Goal: Navigation & Orientation: Find specific page/section

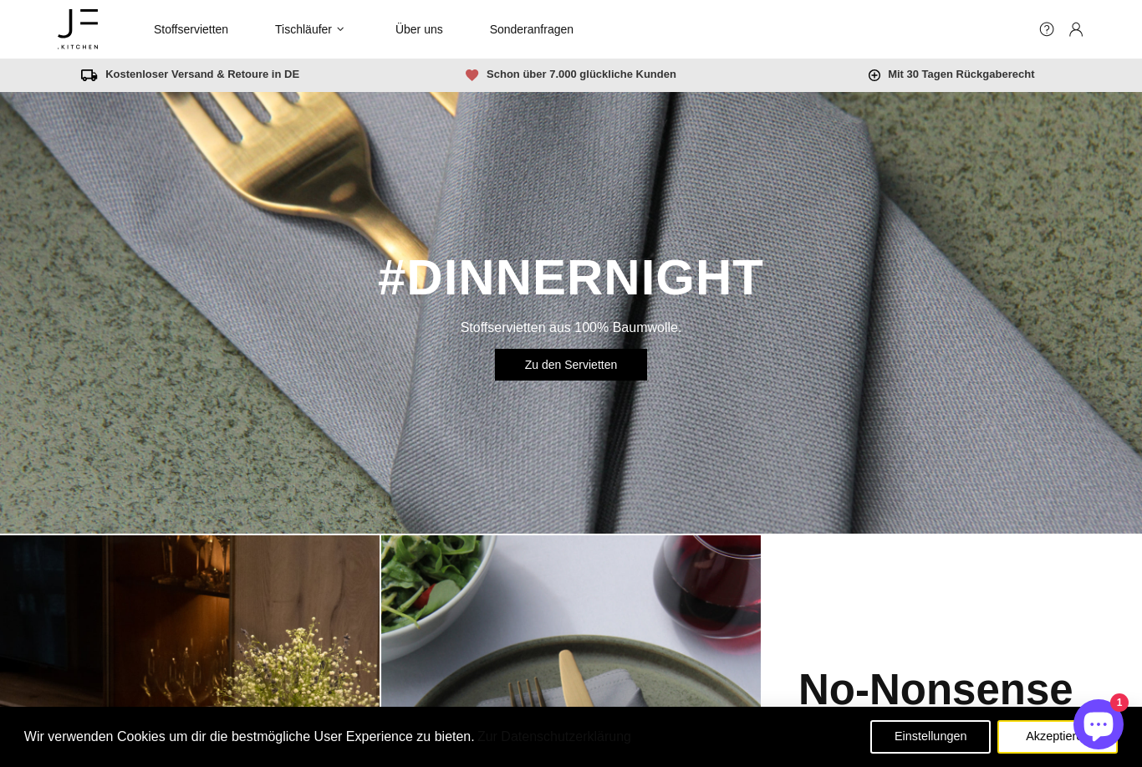
click at [196, 32] on span "Stoffservietten" at bounding box center [191, 29] width 74 height 15
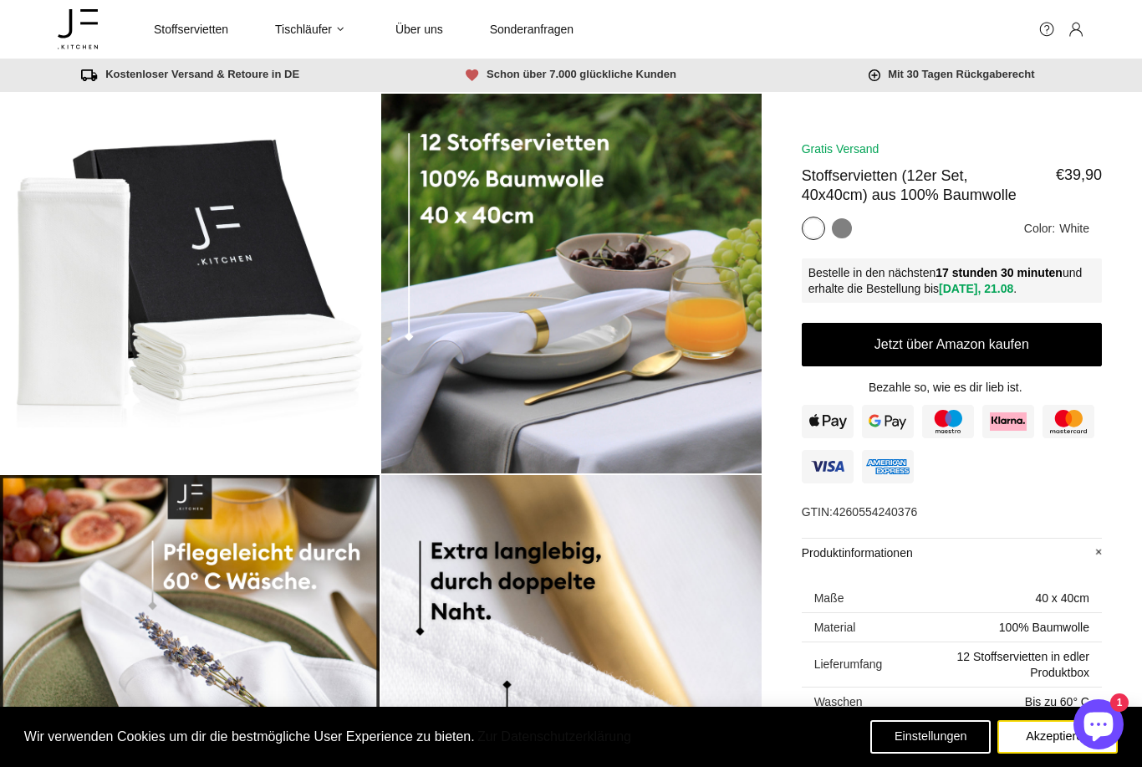
click at [185, 33] on span "Stoffservietten" at bounding box center [191, 29] width 74 height 15
click at [72, 28] on icon at bounding box center [65, 23] width 14 height 29
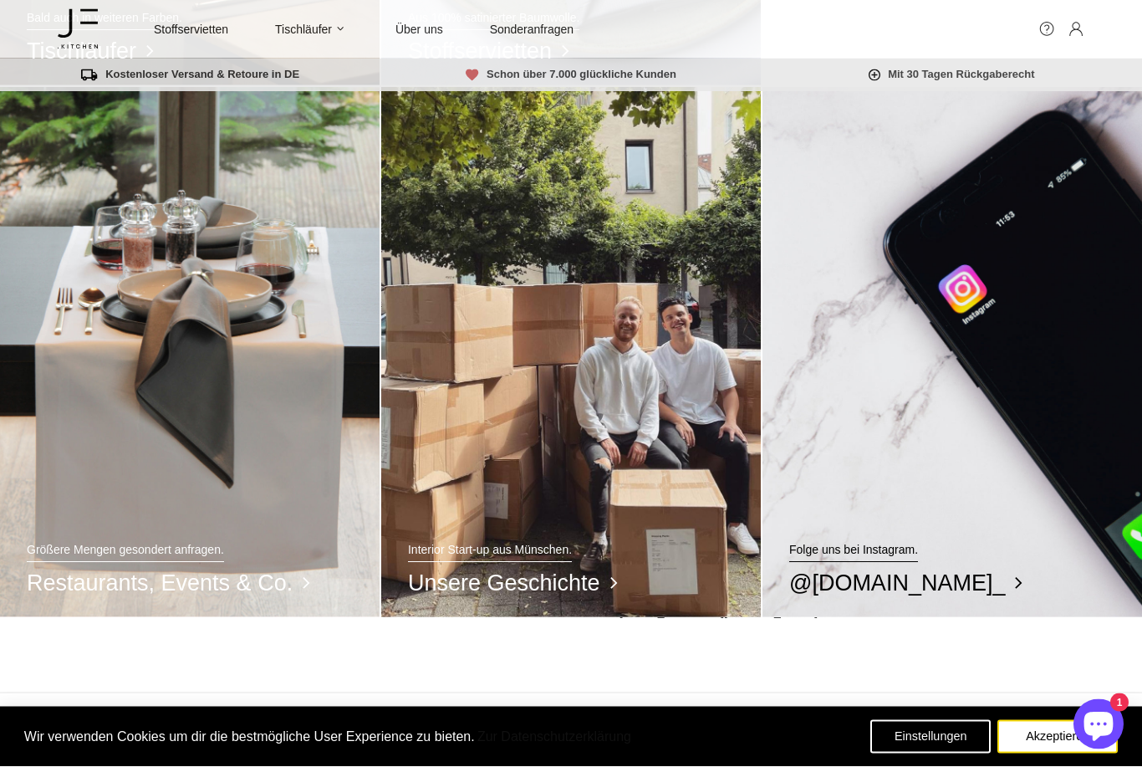
scroll to position [983, 0]
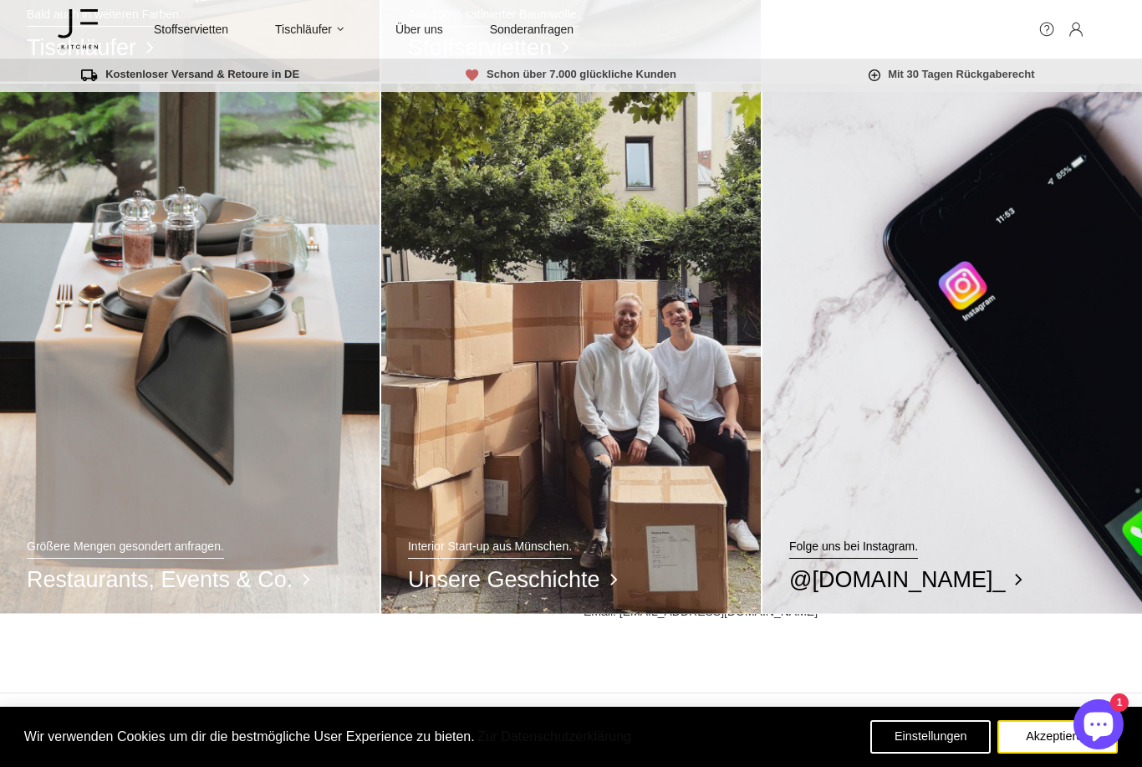
click at [145, 586] on button "Restaurants, Events & Co." at bounding box center [160, 579] width 266 height 28
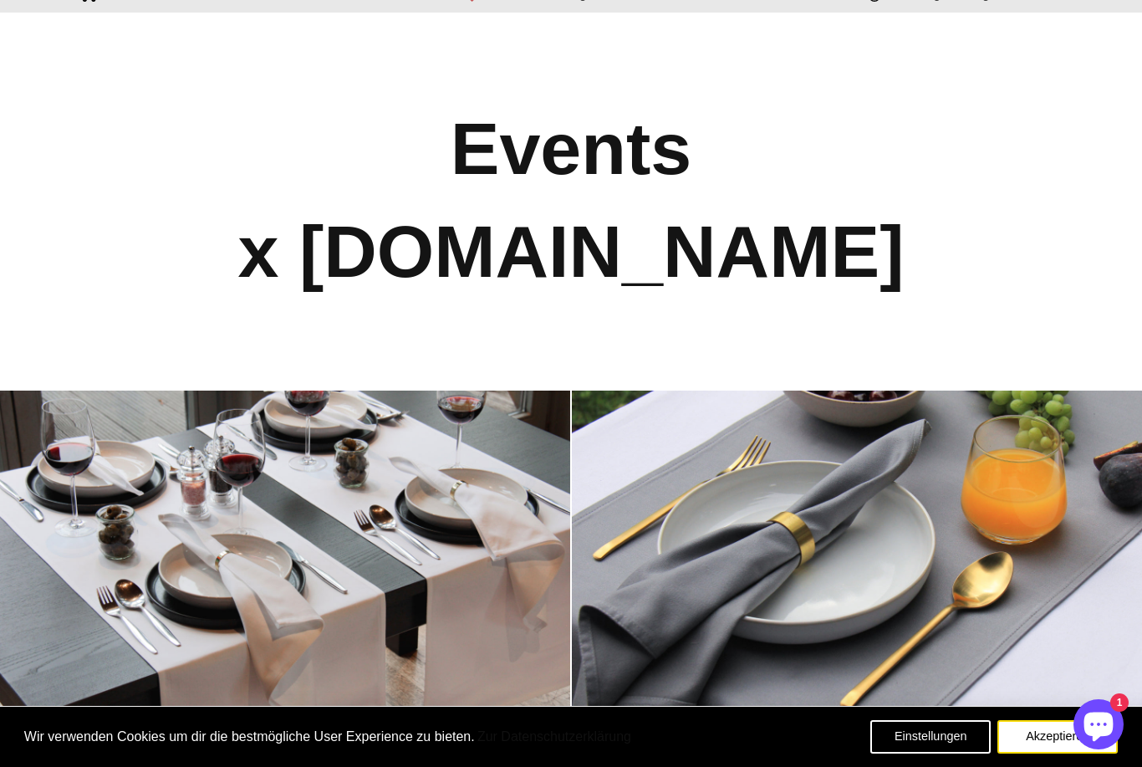
scroll to position [64, 0]
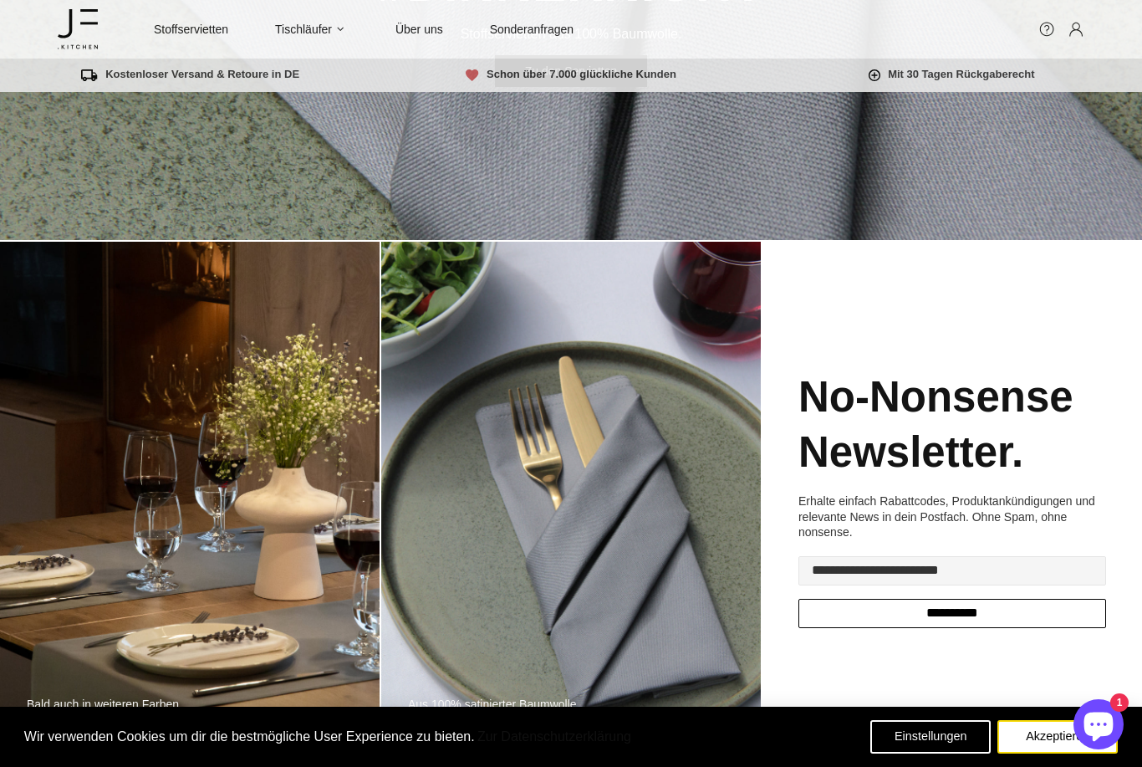
scroll to position [293, 0]
